Goal: Book appointment/travel/reservation

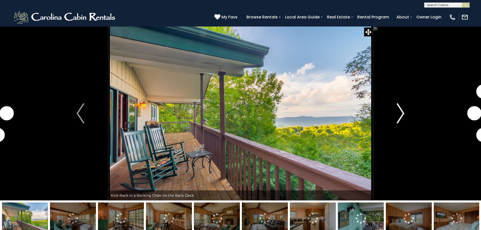
click at [402, 111] on img "Next" at bounding box center [401, 113] width 8 height 20
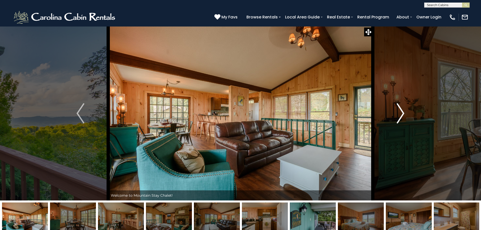
click at [403, 112] on img "Next" at bounding box center [401, 113] width 8 height 20
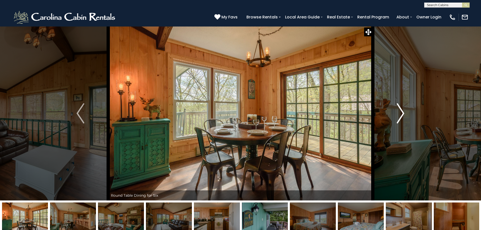
click at [403, 112] on img "Next" at bounding box center [401, 113] width 8 height 20
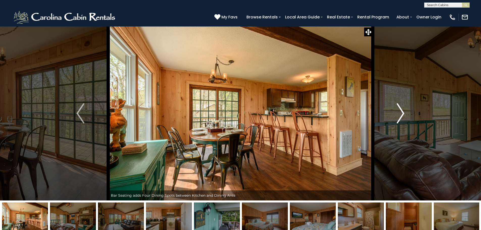
click at [403, 112] on img "Next" at bounding box center [401, 113] width 8 height 20
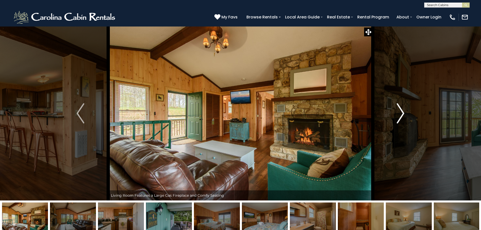
click at [402, 113] on img "Next" at bounding box center [401, 113] width 8 height 20
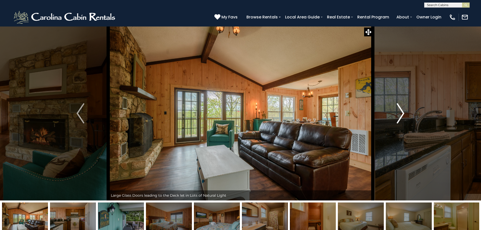
click at [402, 113] on img "Next" at bounding box center [401, 113] width 8 height 20
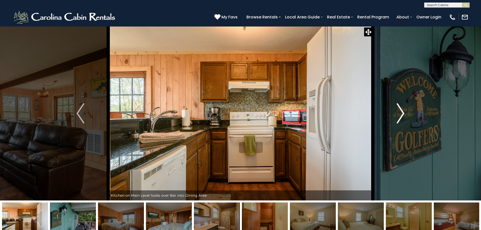
click at [402, 113] on img "Next" at bounding box center [401, 113] width 8 height 20
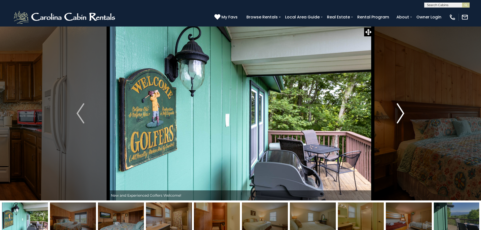
click at [402, 113] on img "Next" at bounding box center [401, 113] width 8 height 20
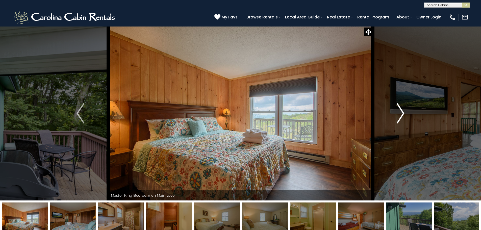
click at [402, 113] on img "Next" at bounding box center [401, 113] width 8 height 20
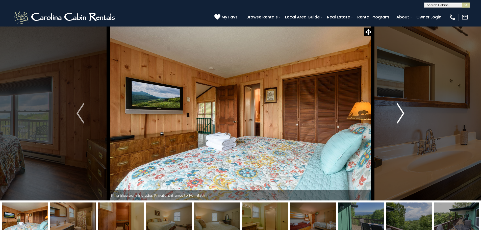
click at [402, 113] on img "Next" at bounding box center [401, 113] width 8 height 20
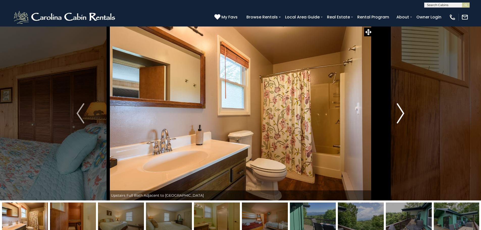
click at [402, 113] on img "Next" at bounding box center [401, 113] width 8 height 20
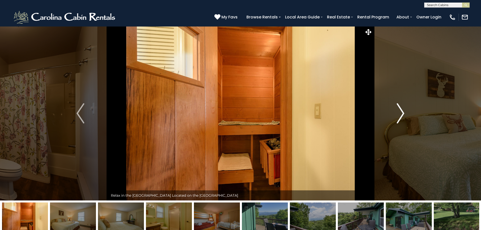
click at [402, 113] on img "Next" at bounding box center [401, 113] width 8 height 20
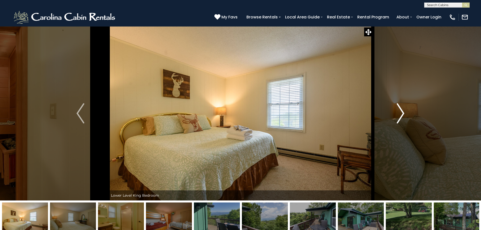
click at [402, 113] on img "Next" at bounding box center [401, 113] width 8 height 20
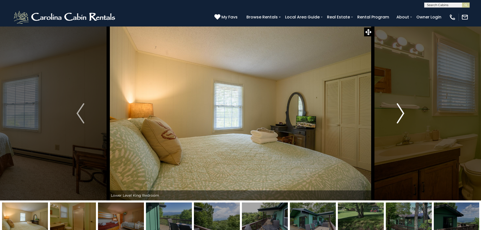
click at [402, 113] on img "Next" at bounding box center [401, 113] width 8 height 20
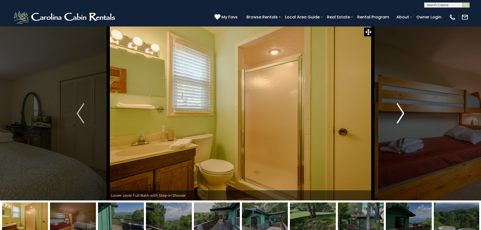
click at [402, 113] on img "Next" at bounding box center [401, 113] width 8 height 20
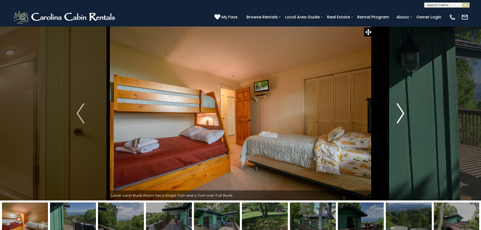
click at [402, 113] on img "Next" at bounding box center [401, 113] width 8 height 20
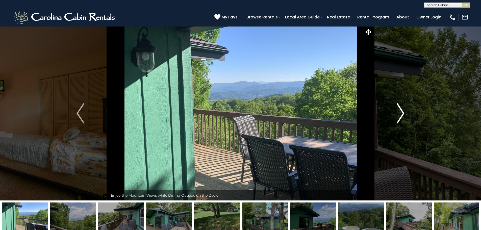
click at [402, 113] on img "Next" at bounding box center [401, 113] width 8 height 20
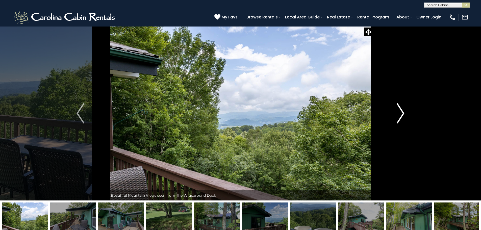
click at [401, 113] on img "Next" at bounding box center [401, 113] width 8 height 20
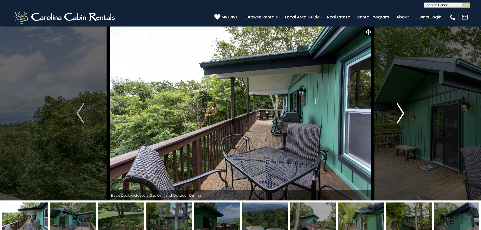
click at [401, 113] on img "Next" at bounding box center [401, 113] width 8 height 20
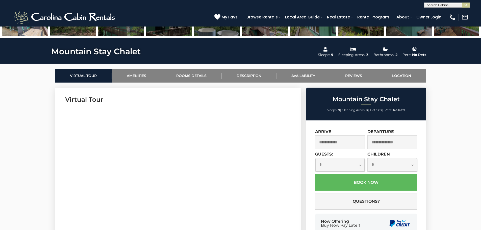
scroll to position [227, 0]
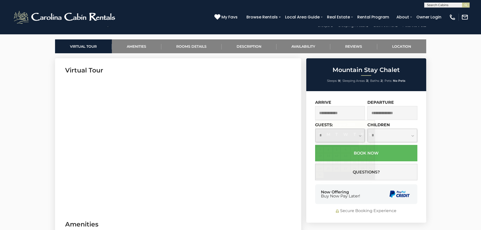
click at [329, 113] on input "text" at bounding box center [340, 113] width 50 height 14
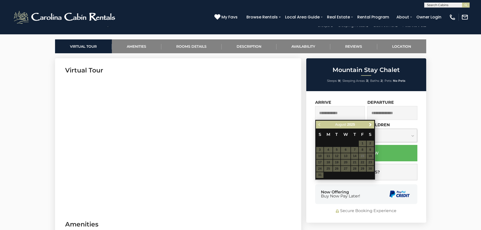
click at [320, 169] on table "S M T W T F S 1 2 3 4 5 6 7 8 9 10 11 12 13 14 15 16 17 18 19 20 21 22 23 24 25…" at bounding box center [345, 153] width 58 height 50
click at [371, 124] on span "Next" at bounding box center [370, 125] width 4 height 4
